Goal: Navigation & Orientation: Find specific page/section

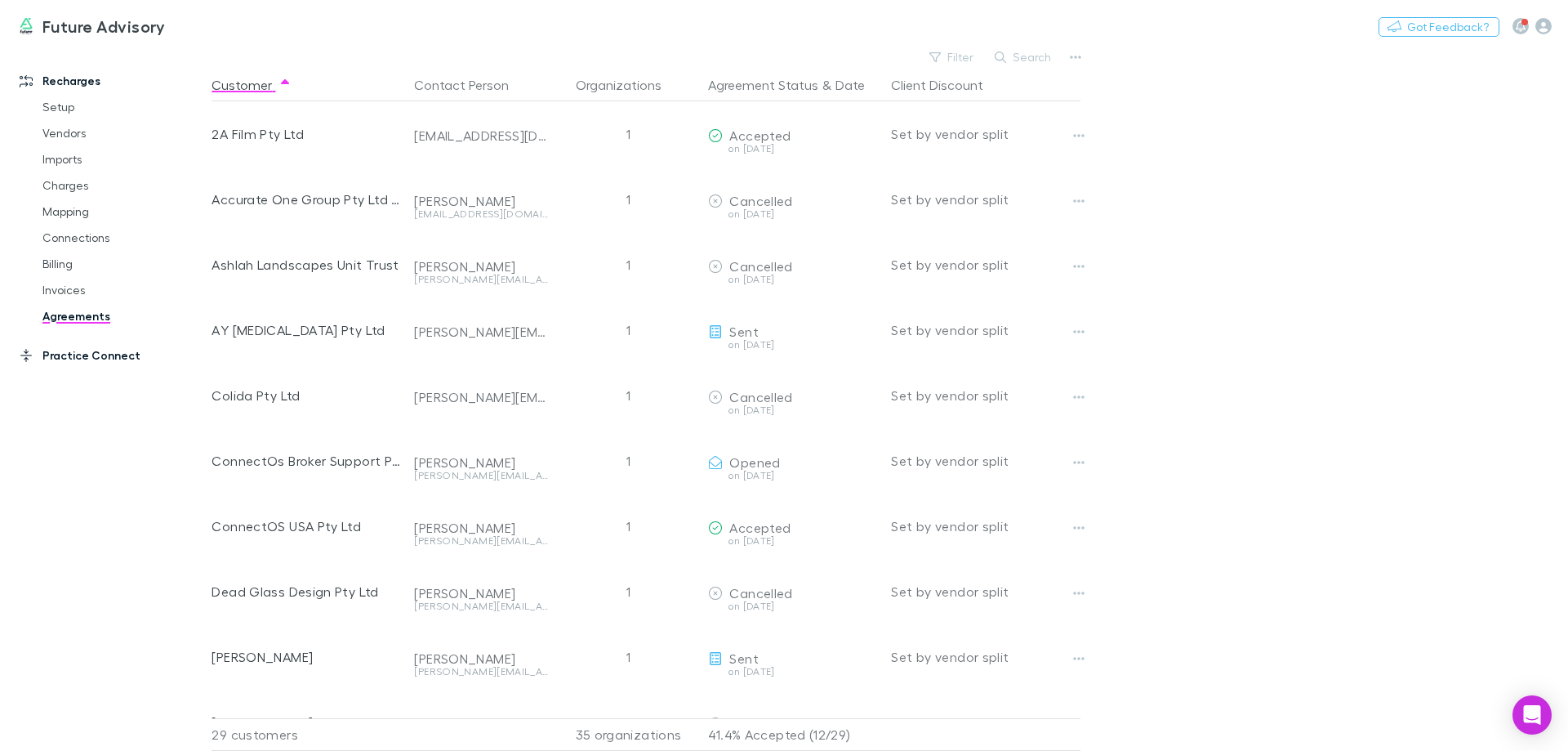
click at [105, 354] on link "Practice Connect" at bounding box center [112, 355] width 217 height 26
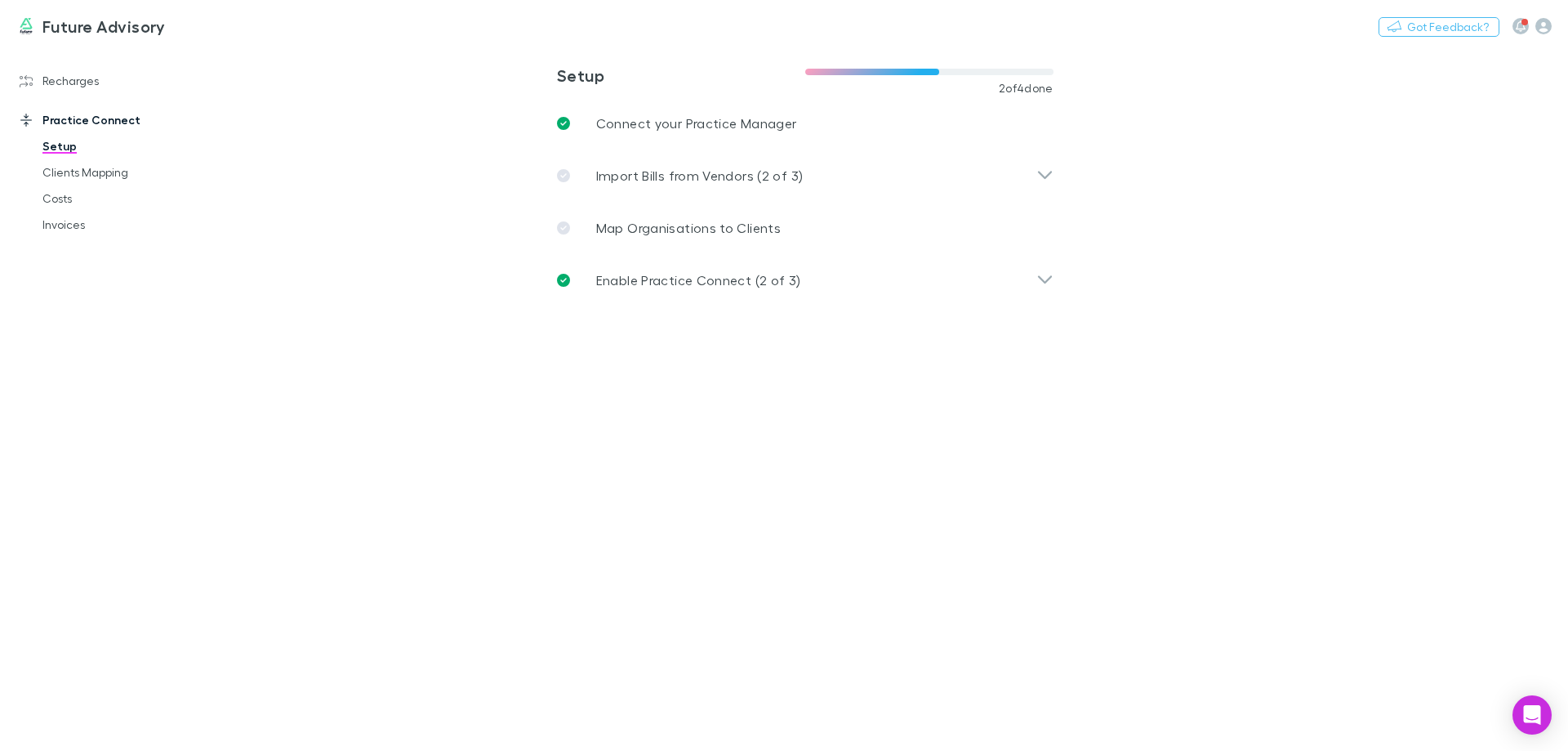
click at [89, 28] on h3 "Future Advisory" at bounding box center [104, 26] width 123 height 20
